Goal: Transaction & Acquisition: Purchase product/service

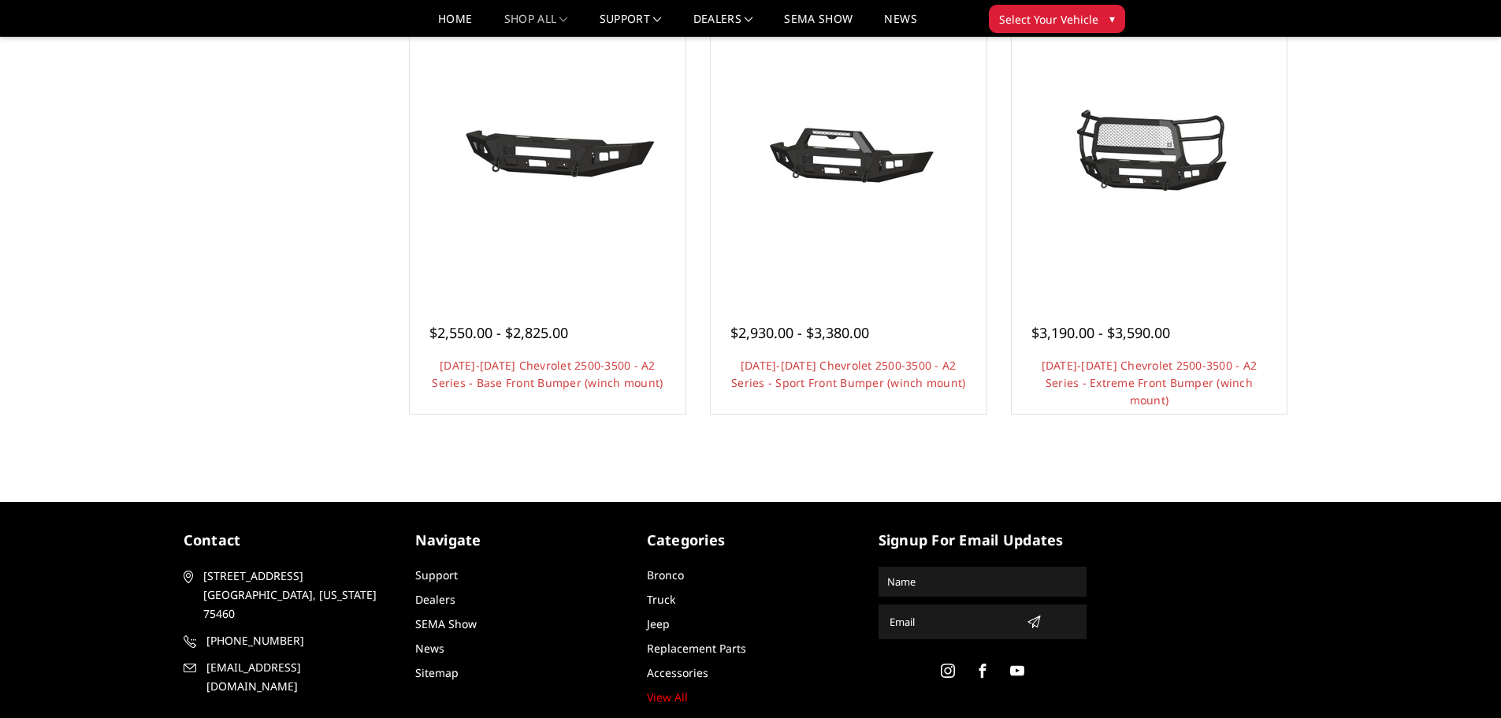
scroll to position [1025, 0]
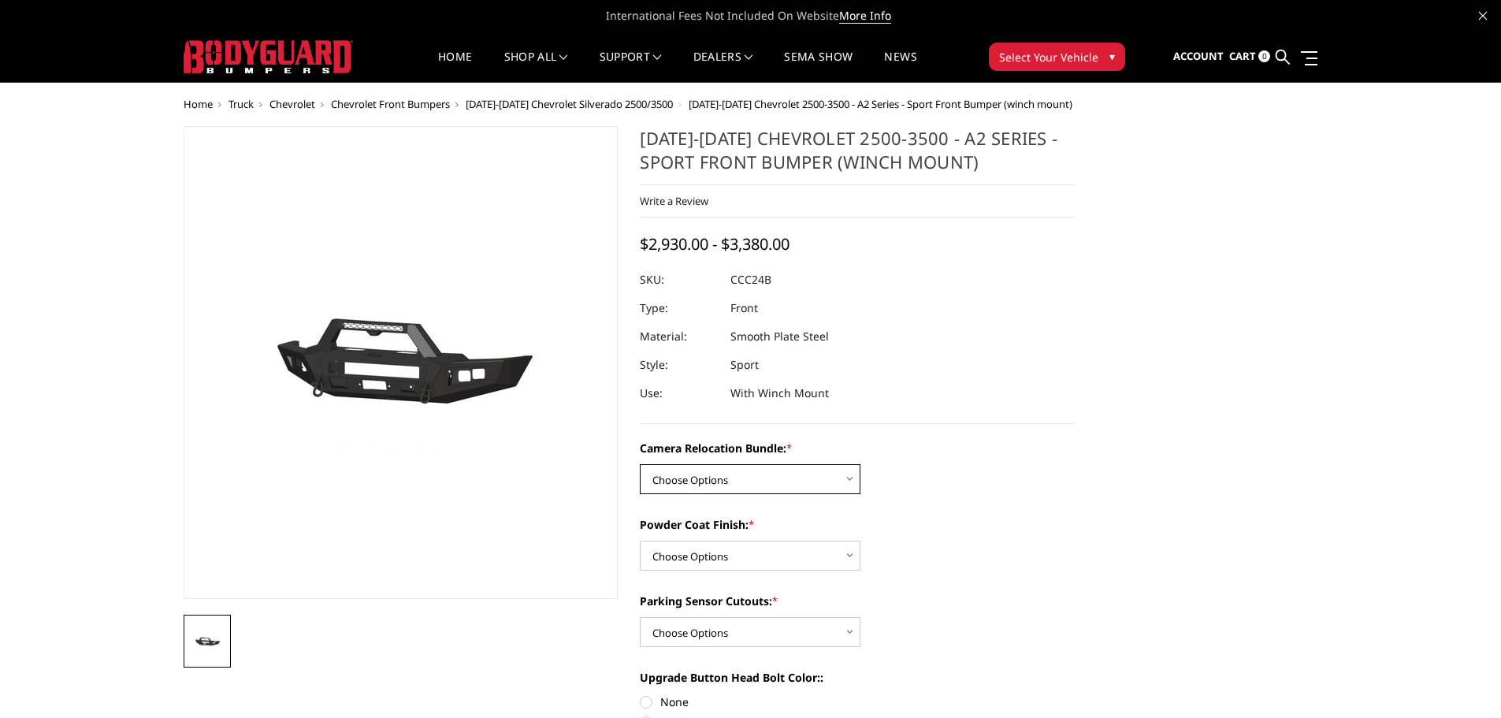
click at [794, 475] on select "Choose Options WITHOUT Camera Relocation Bundle WITH Camera Relocation Bundle" at bounding box center [750, 479] width 221 height 30
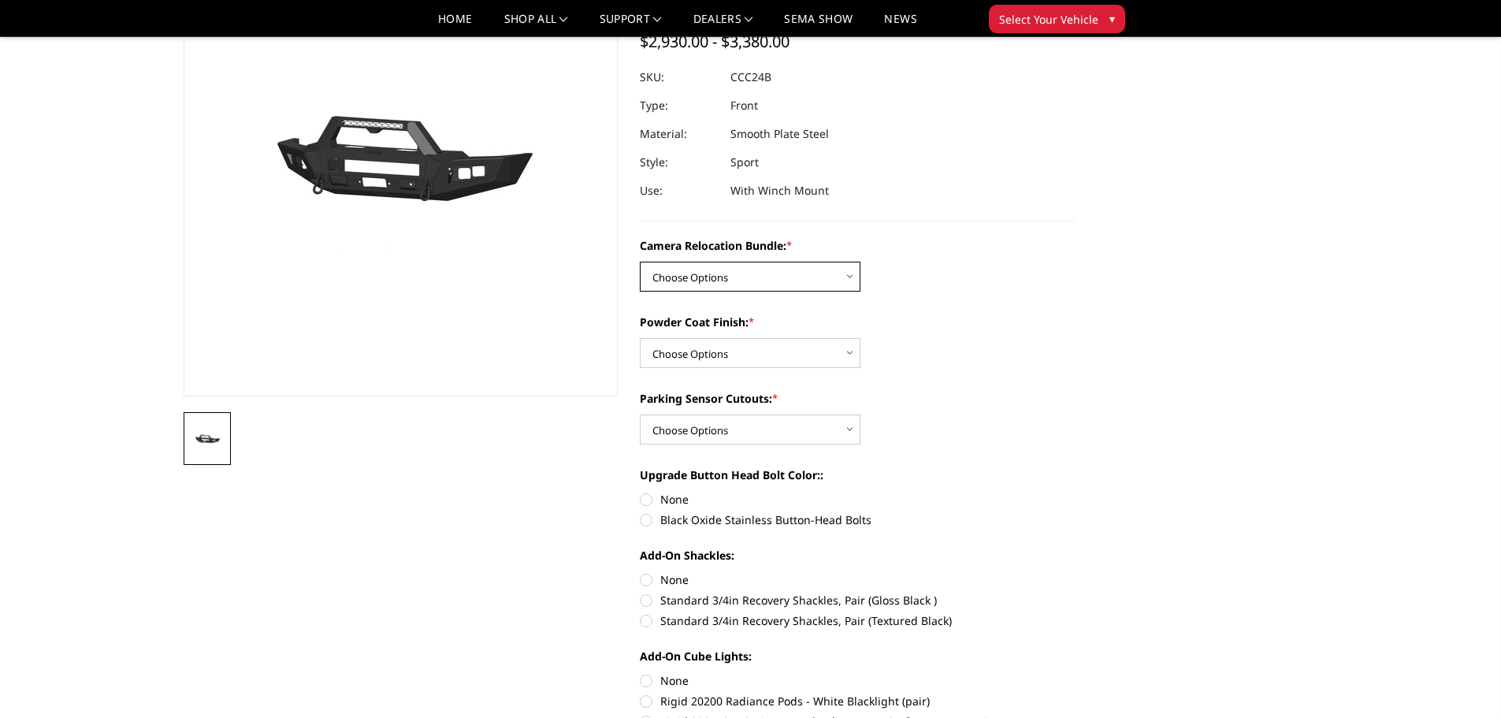
scroll to position [158, 0]
click at [736, 274] on select "Choose Options WITHOUT Camera Relocation Bundle WITH Camera Relocation Bundle" at bounding box center [750, 275] width 221 height 30
select select "2608"
click at [640, 260] on select "Choose Options WITHOUT Camera Relocation Bundle WITH Camera Relocation Bundle" at bounding box center [750, 275] width 221 height 30
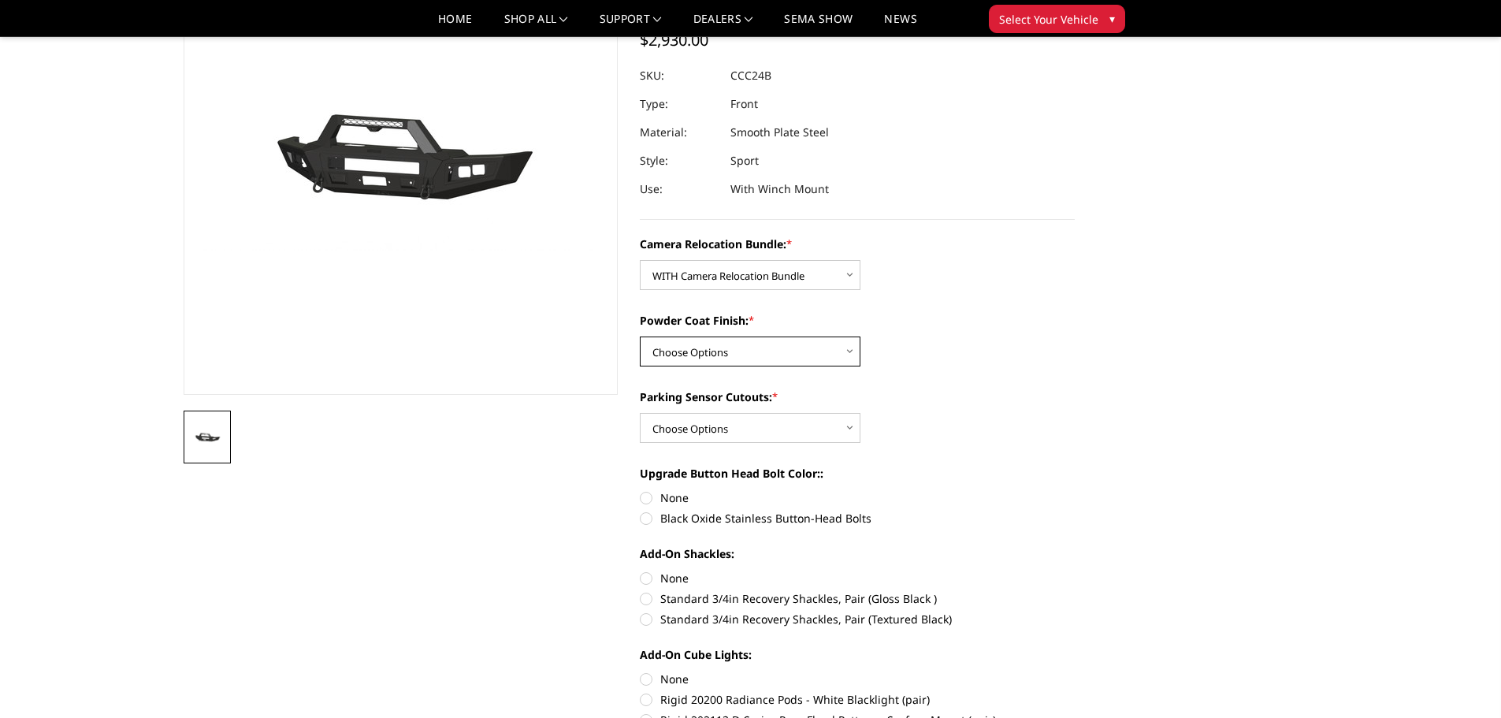
click at [727, 356] on select "Choose Options Textured Black Powder Coat Bare Metal" at bounding box center [750, 352] width 221 height 30
click at [640, 337] on select "Choose Options Textured Black Powder Coat Bare Metal" at bounding box center [750, 352] width 221 height 30
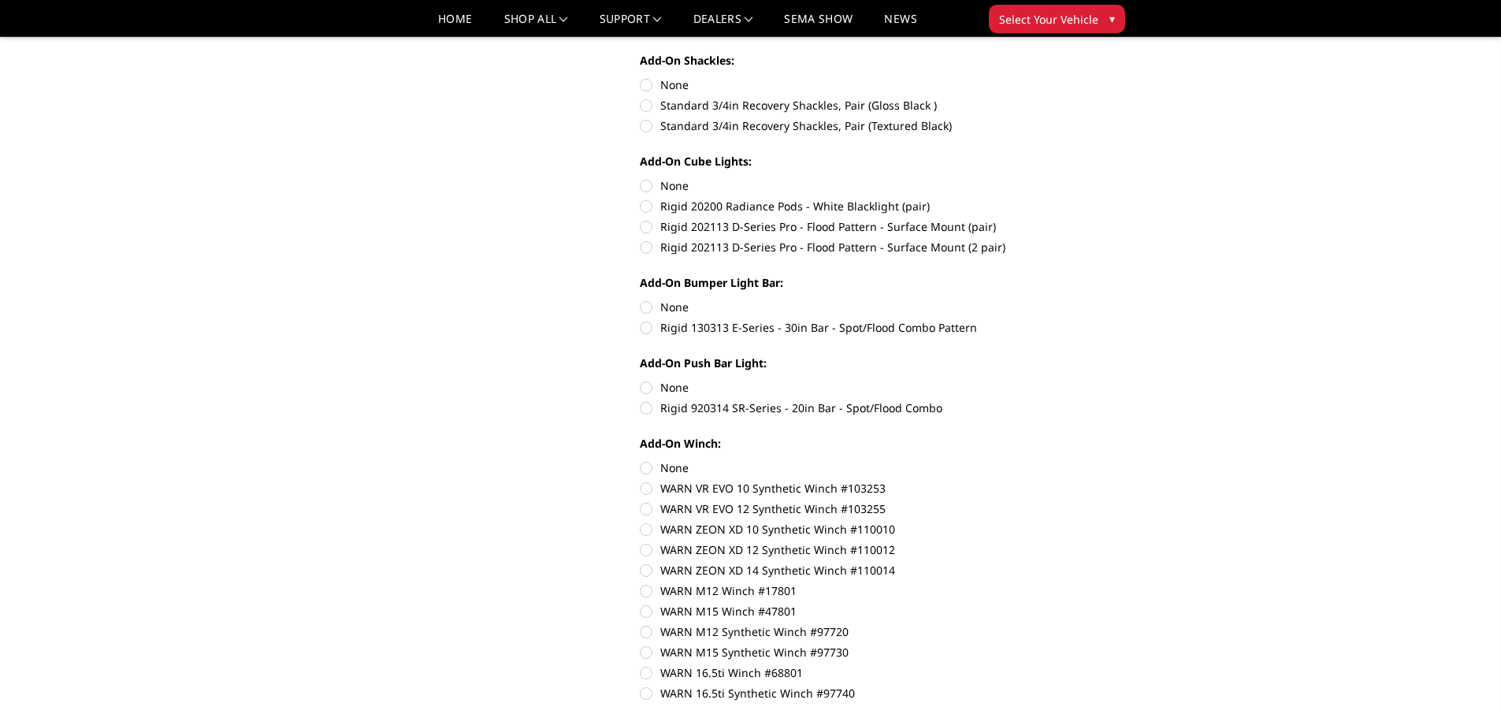
scroll to position [867, 0]
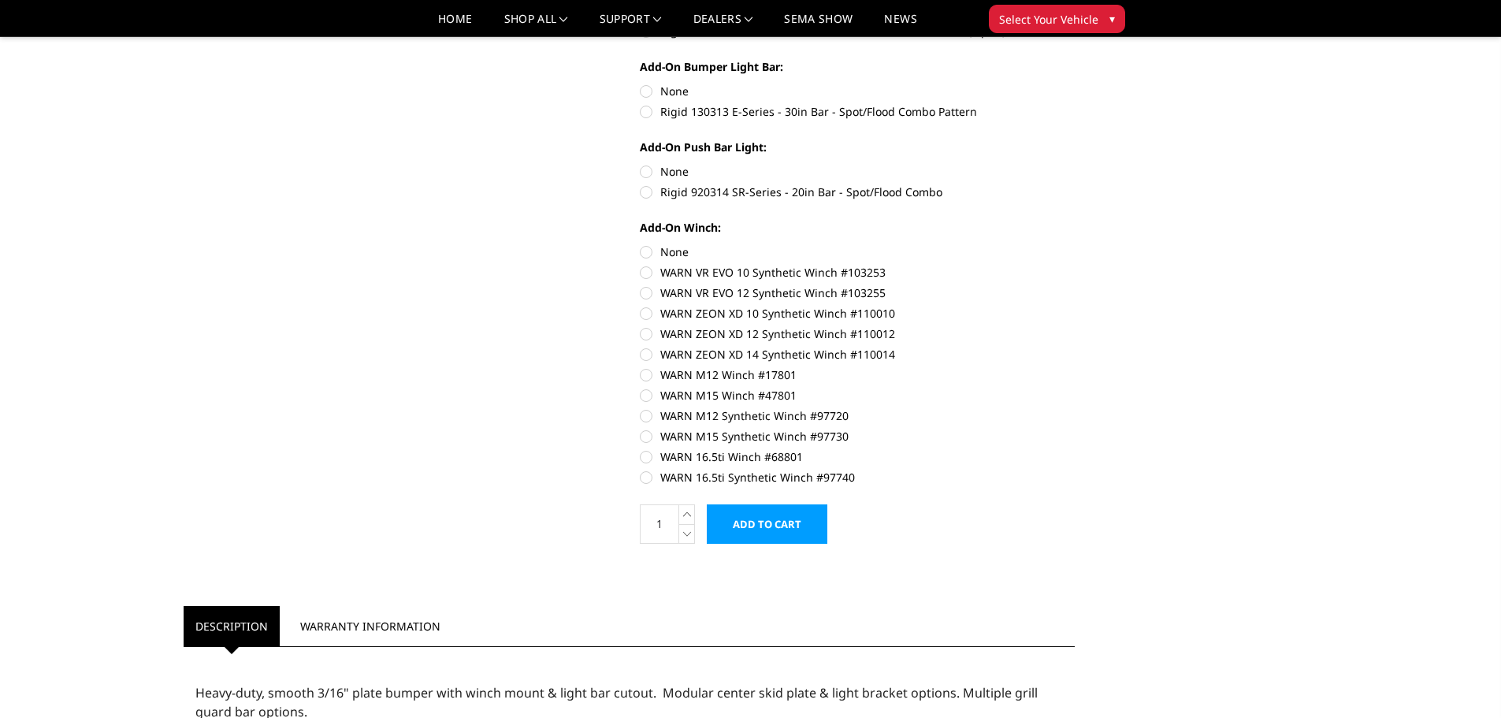
click at [646, 474] on label "WARN 16.5ti Synthetic Winch #97740" at bounding box center [857, 477] width 435 height 17
click at [1075, 449] on input "WARN 16.5ti Synthetic Winch #97740" at bounding box center [1075, 448] width 1 height 1
radio input "true"
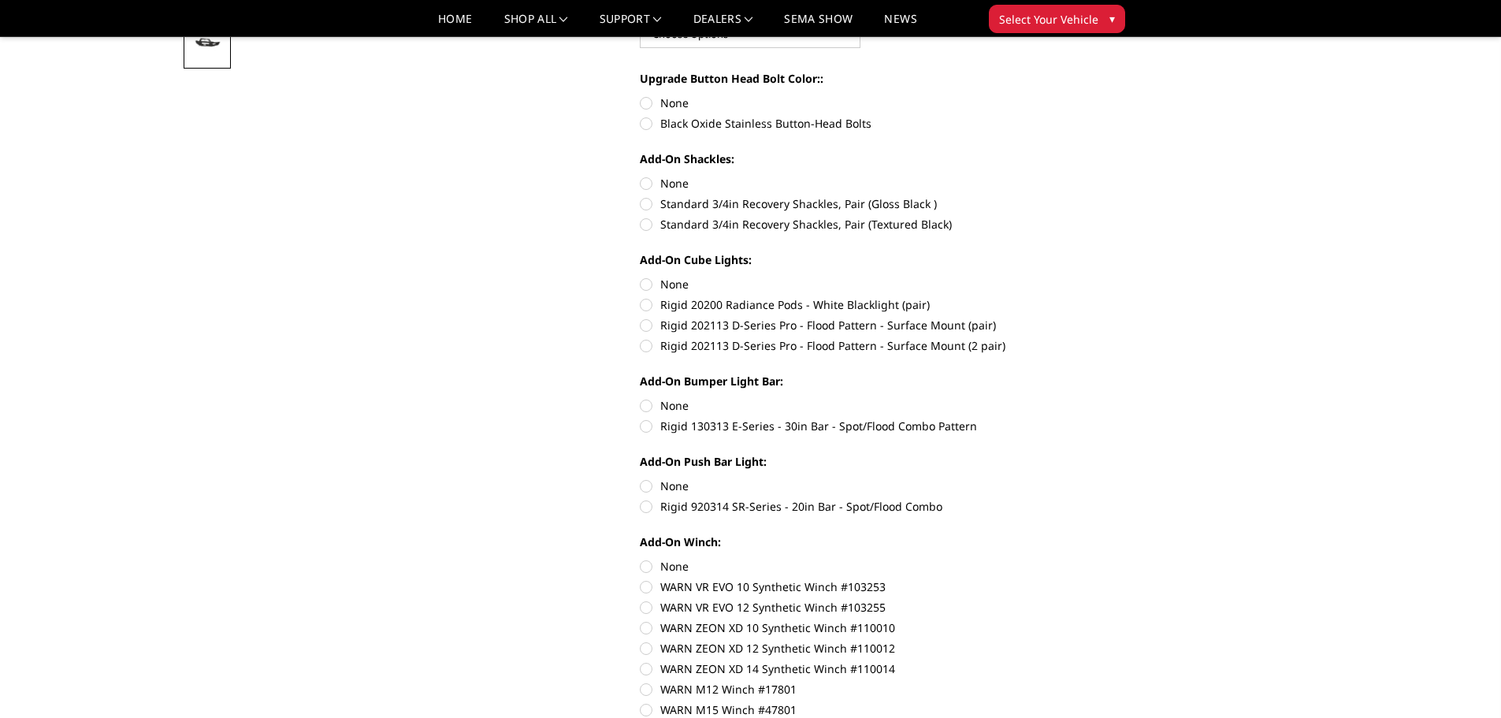
scroll to position [552, 0]
click at [645, 503] on label "Rigid 920314 SR-Series - 20in Bar - Spot/Flood Combo" at bounding box center [857, 507] width 435 height 17
click at [1075, 479] on input "Rigid 920314 SR-Series - 20in Bar - Spot/Flood Combo" at bounding box center [1075, 478] width 1 height 1
radio input "true"
click at [645, 430] on label "Rigid 130313 E-Series - 30in Bar - Spot/Flood Combo Pattern" at bounding box center [857, 426] width 435 height 17
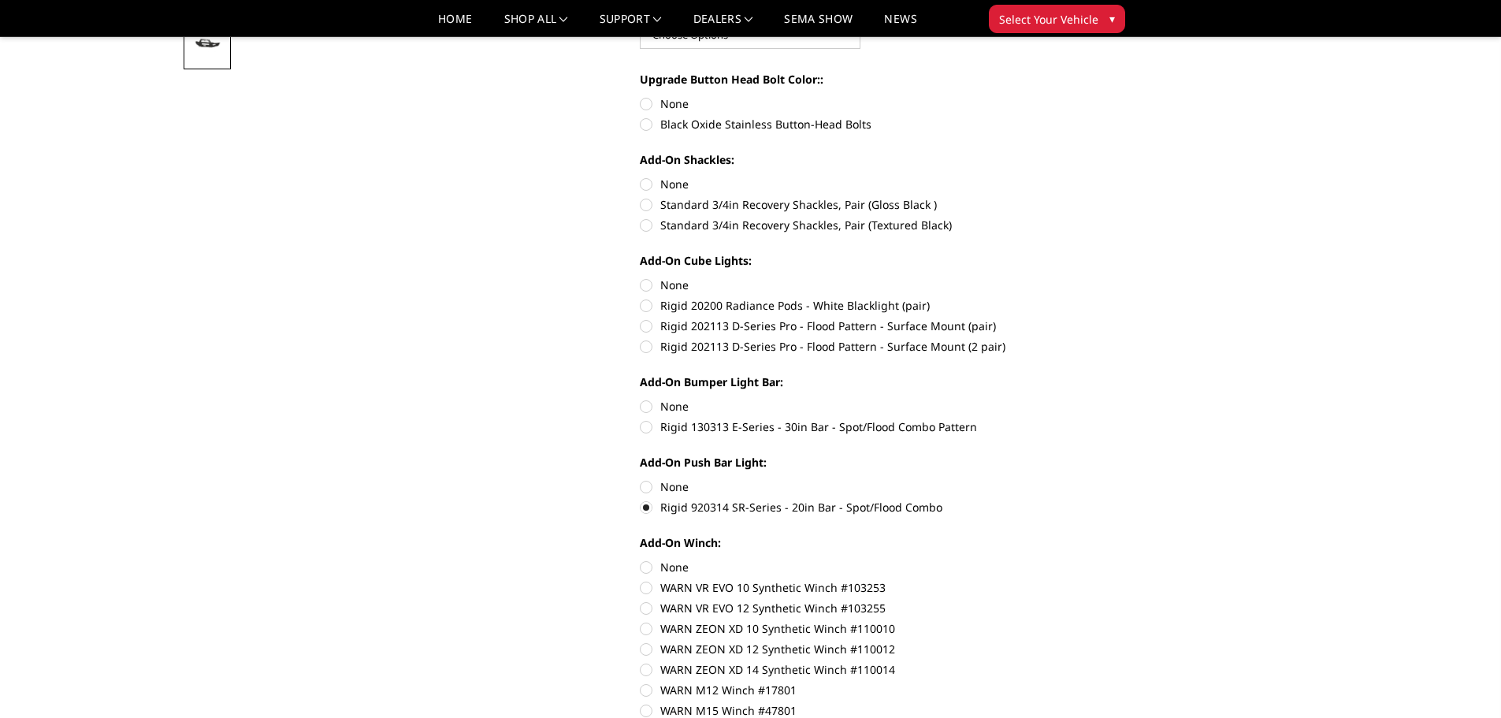
click at [1075, 399] on input "Rigid 130313 E-Series - 30in Bar - Spot/Flood Combo Pattern" at bounding box center [1075, 398] width 1 height 1
radio input "true"
click at [649, 352] on label "Rigid 202113 D-Series Pro - Flood Pattern - Surface Mount (2 pair)" at bounding box center [857, 346] width 435 height 17
click at [1075, 318] on input "Rigid 202113 D-Series Pro - Flood Pattern - Surface Mount (2 pair)" at bounding box center [1075, 318] width 1 height 1
radio input "true"
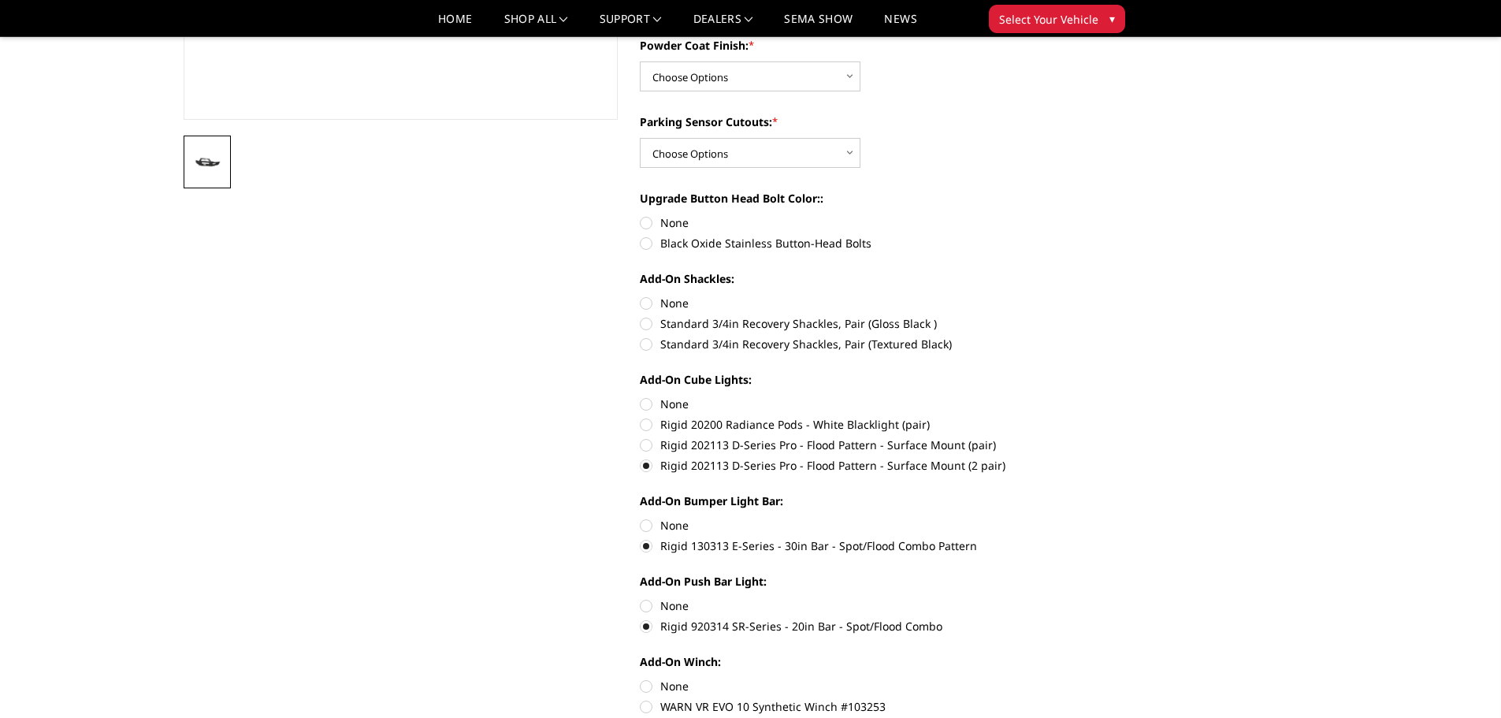
scroll to position [394, 0]
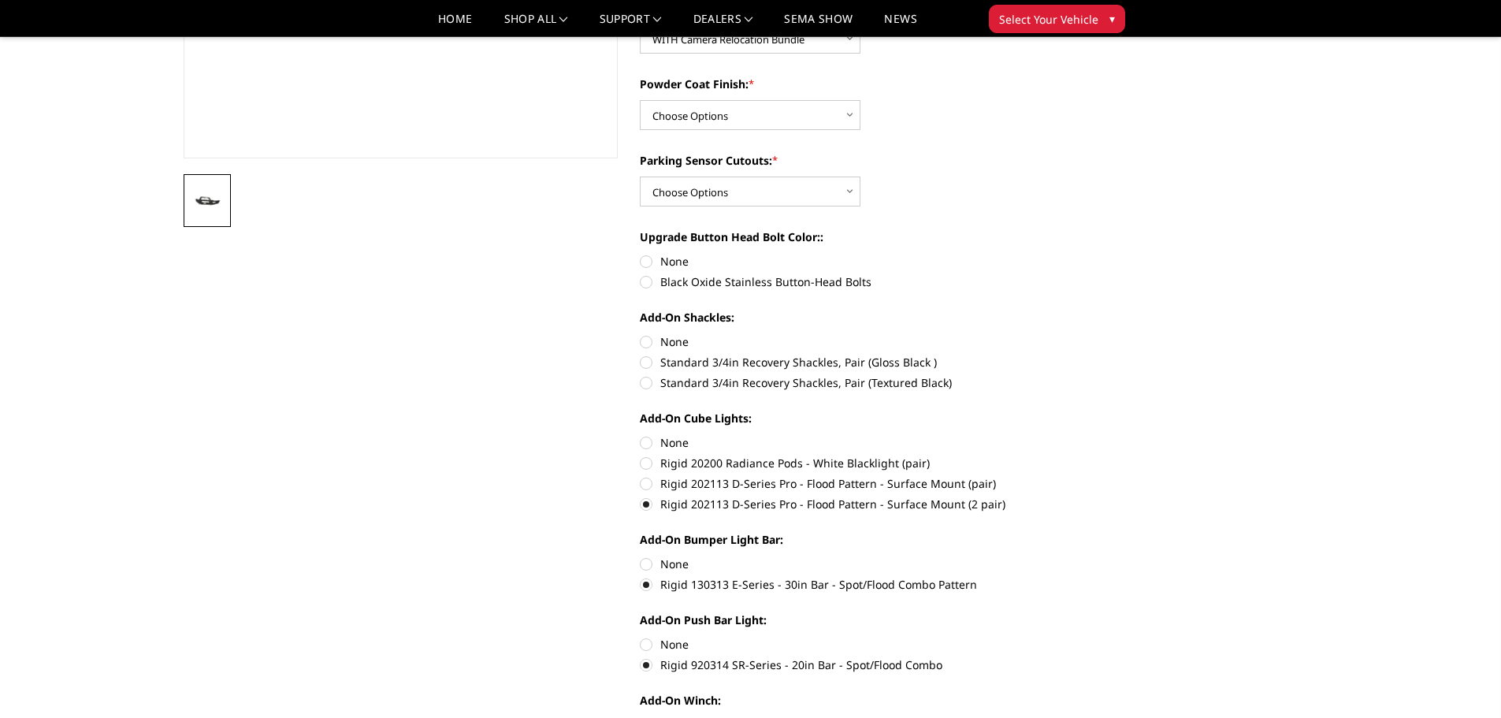
click at [645, 363] on label "Standard 3/4in Recovery Shackles, Pair (Gloss Black )" at bounding box center [857, 362] width 435 height 17
click at [1075, 334] on input "Standard 3/4in Recovery Shackles, Pair (Gloss Black )" at bounding box center [1075, 333] width 1 height 1
radio input "true"
click at [650, 283] on label "Black Oxide Stainless Button-Head Bolts" at bounding box center [857, 281] width 435 height 17
click at [1075, 254] on input "Black Oxide Stainless Button-Head Bolts" at bounding box center [1075, 253] width 1 height 1
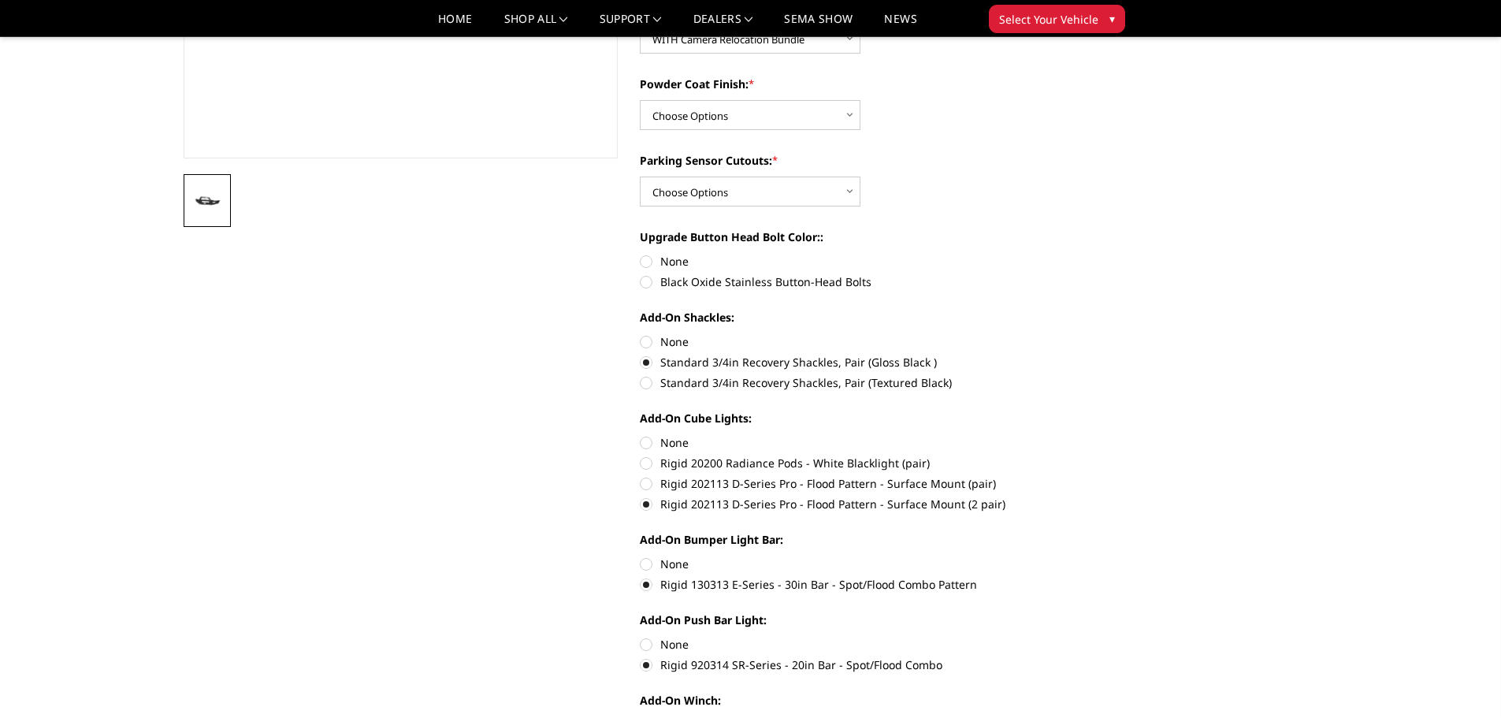
radio input "true"
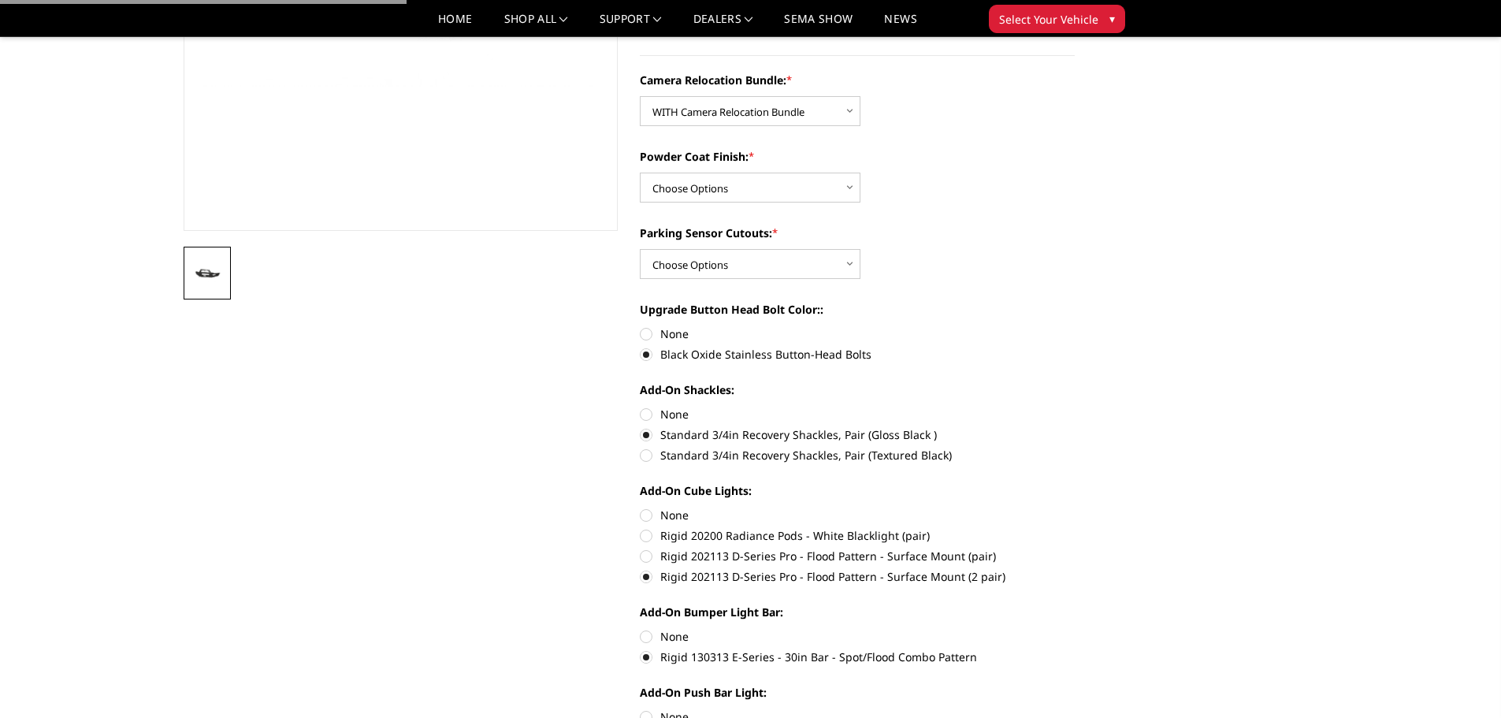
scroll to position [236, 0]
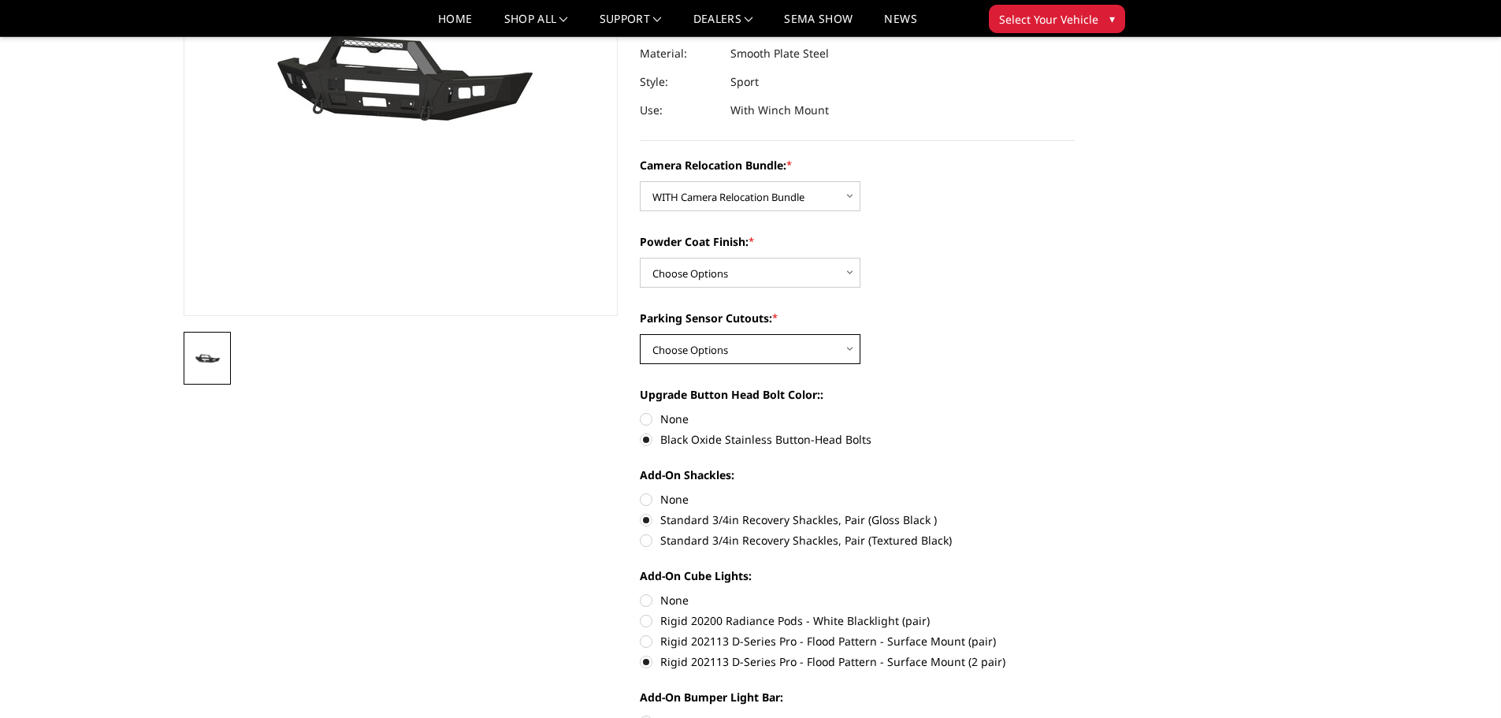
click at [675, 349] on select "Choose Options Yes - With Parking Sensor Cutouts No - Without Parking Sensor Cu…" at bounding box center [750, 349] width 221 height 30
select select "2605"
click at [640, 334] on select "Choose Options Yes - With Parking Sensor Cutouts No - Without Parking Sensor Cu…" at bounding box center [750, 349] width 221 height 30
click at [687, 275] on select "Choose Options Textured Black Powder Coat Bare Metal" at bounding box center [750, 273] width 221 height 30
select select "2607"
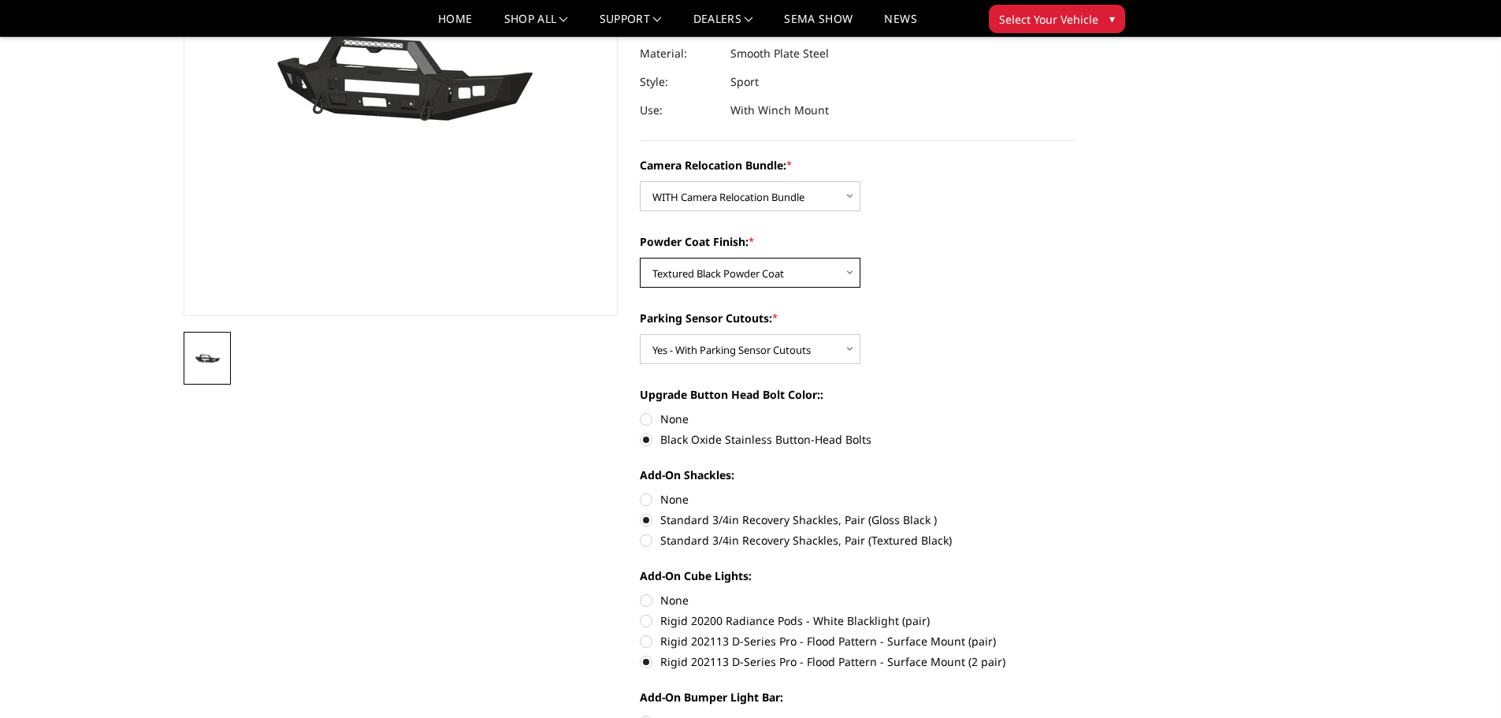
click at [640, 258] on select "Choose Options Textured Black Powder Coat Bare Metal" at bounding box center [750, 273] width 221 height 30
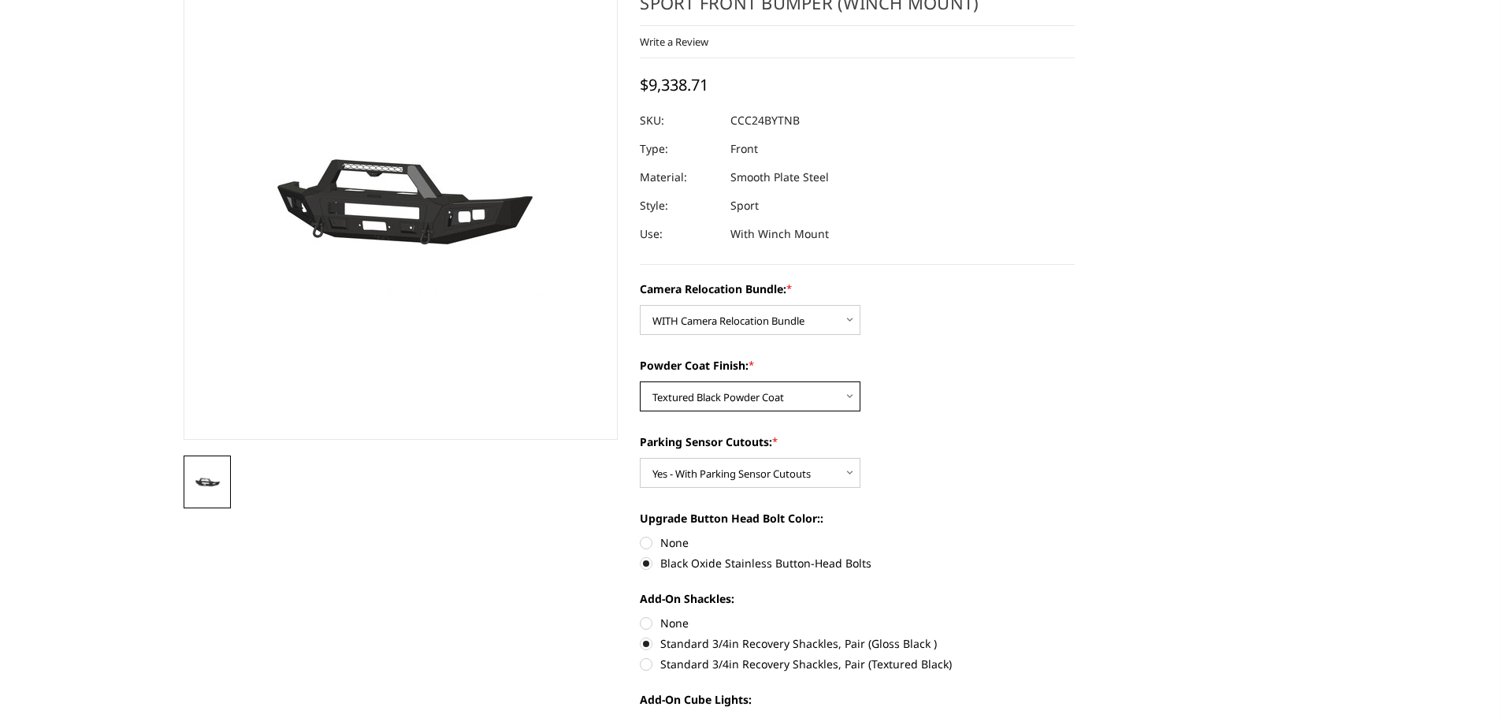
scroll to position [0, 0]
